Goal: Task Accomplishment & Management: Use online tool/utility

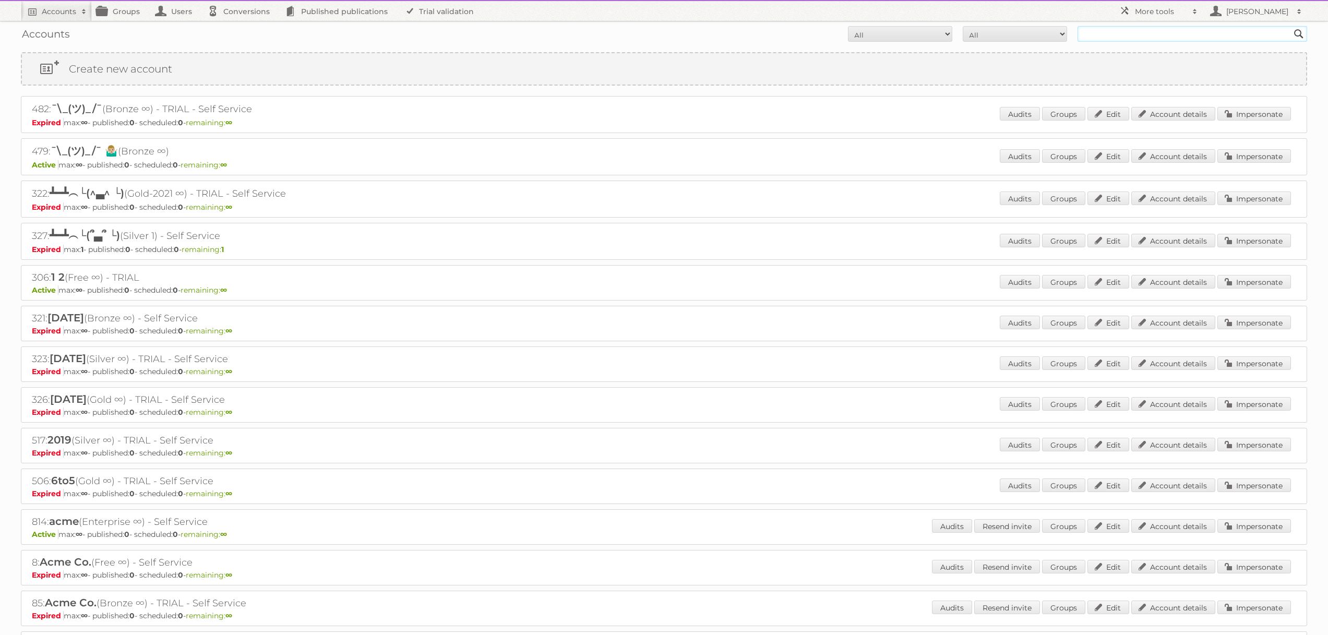
click at [1142, 32] on input "text" at bounding box center [1192, 34] width 230 height 16
type input "[PERSON_NAME]"
click at [1291, 26] on input "Search" at bounding box center [1299, 34] width 16 height 16
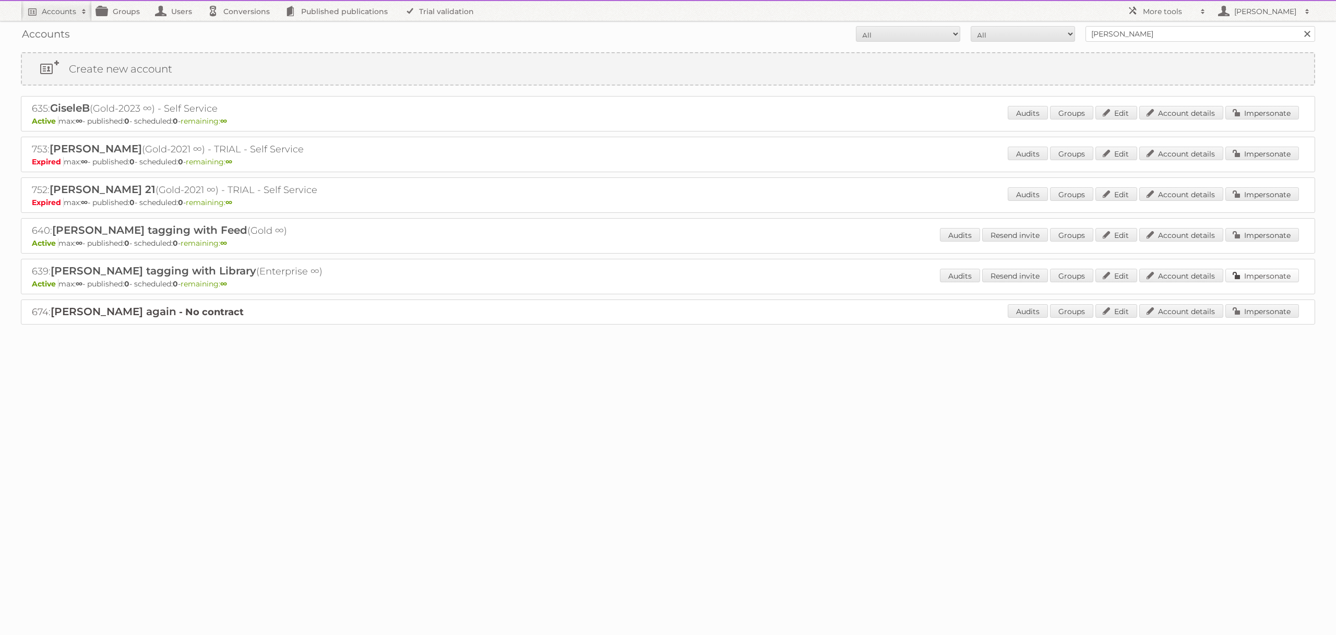
click at [1256, 273] on link "Impersonate" at bounding box center [1262, 276] width 74 height 14
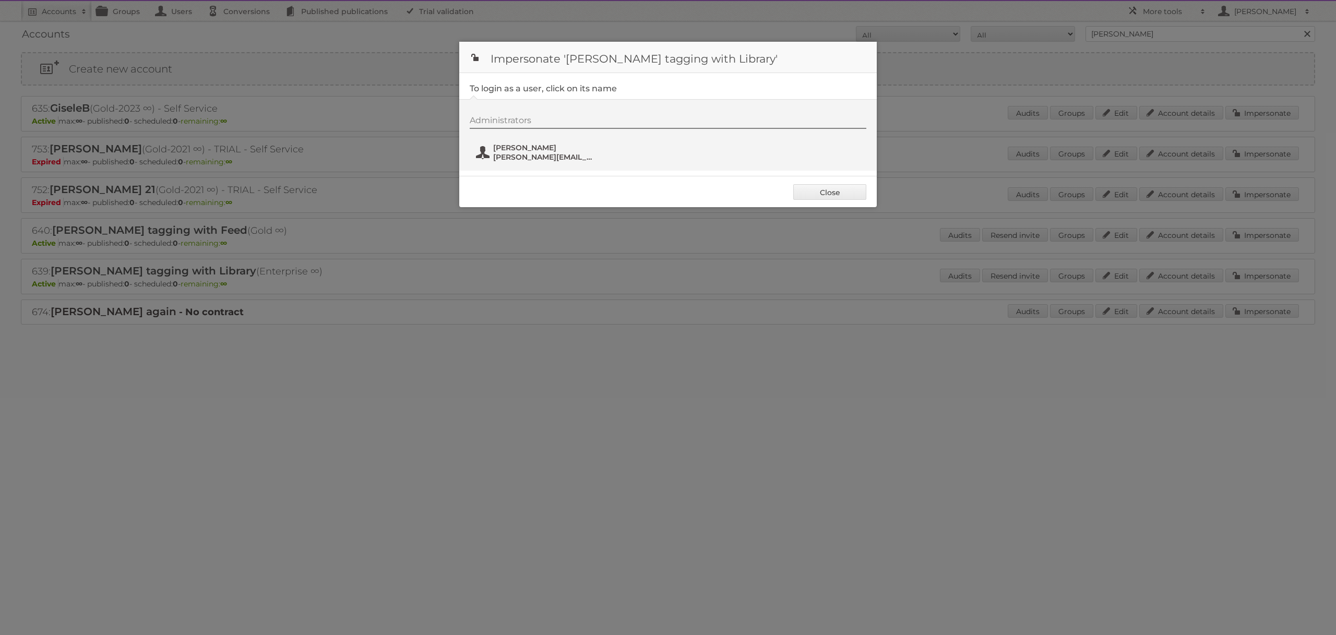
click at [537, 159] on span "paolo@publitas.com" at bounding box center [543, 156] width 101 height 9
